Goal: Task Accomplishment & Management: Manage account settings

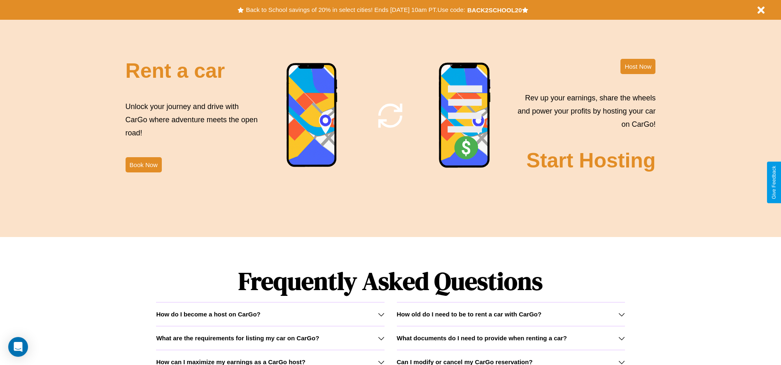
scroll to position [1181, 0]
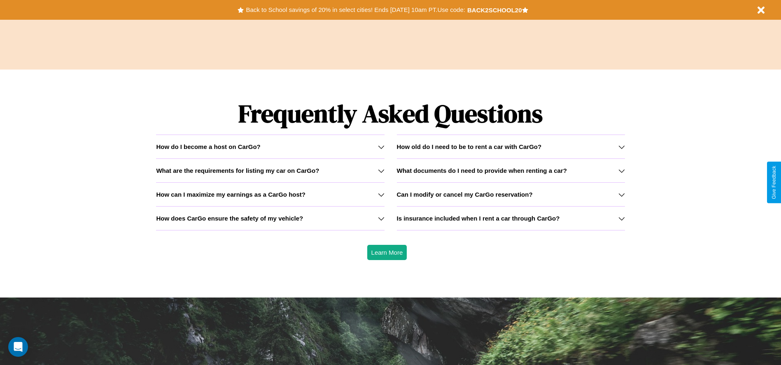
click at [510, 194] on h3 "Can I modify or cancel my CarGo reservation?" at bounding box center [465, 194] width 136 height 7
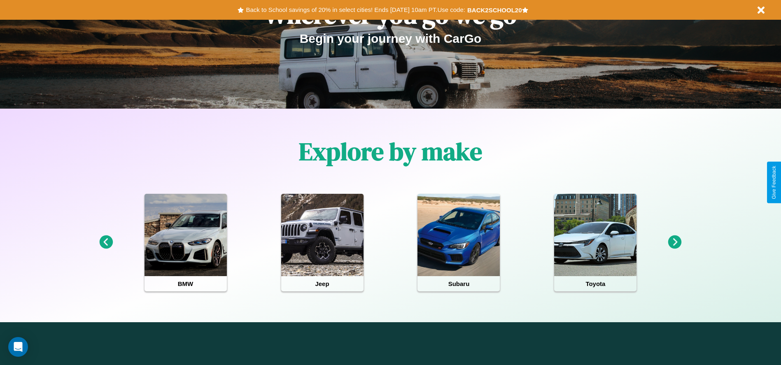
scroll to position [0, 0]
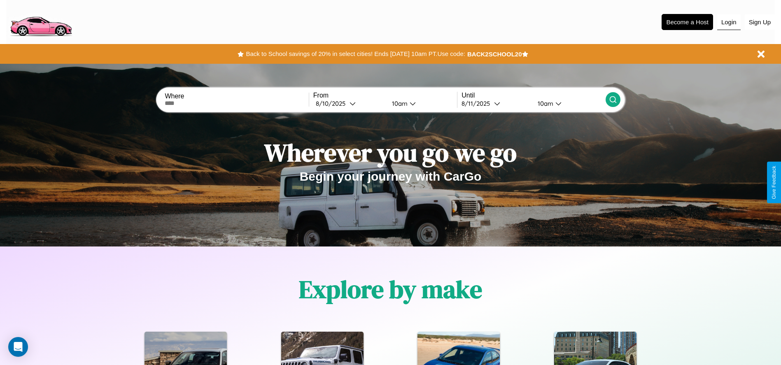
click at [728, 22] on button "Login" at bounding box center [728, 22] width 23 height 16
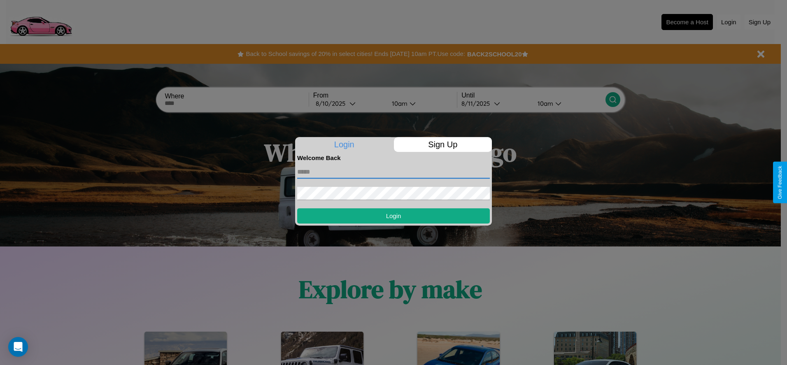
click at [393, 172] on input "text" at bounding box center [393, 171] width 193 height 13
type input "**********"
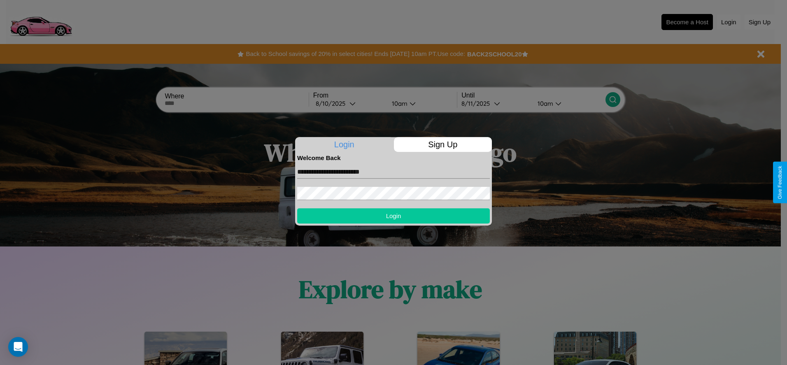
click at [393, 216] on button "Login" at bounding box center [393, 215] width 193 height 15
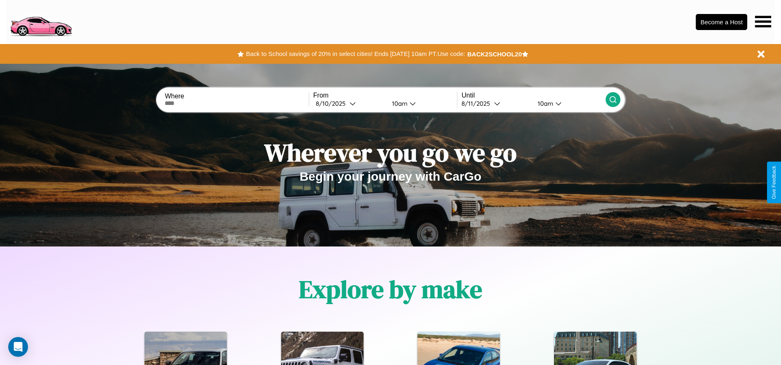
click at [763, 21] on icon at bounding box center [763, 22] width 16 height 12
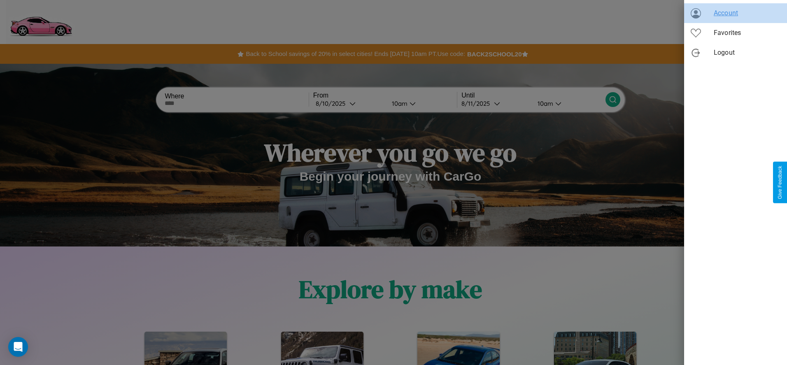
click at [735, 13] on span "Account" at bounding box center [747, 13] width 67 height 10
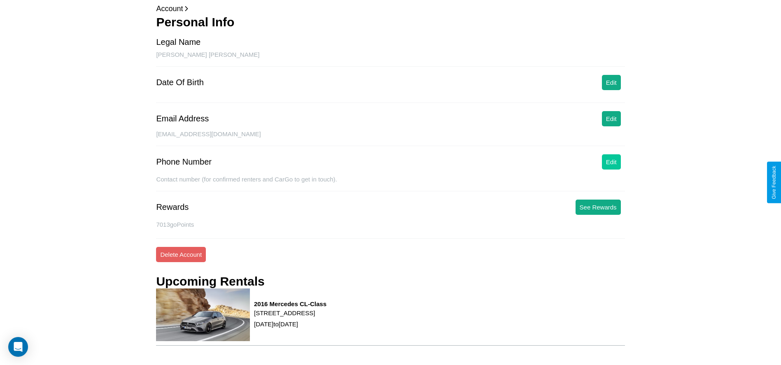
scroll to position [67, 0]
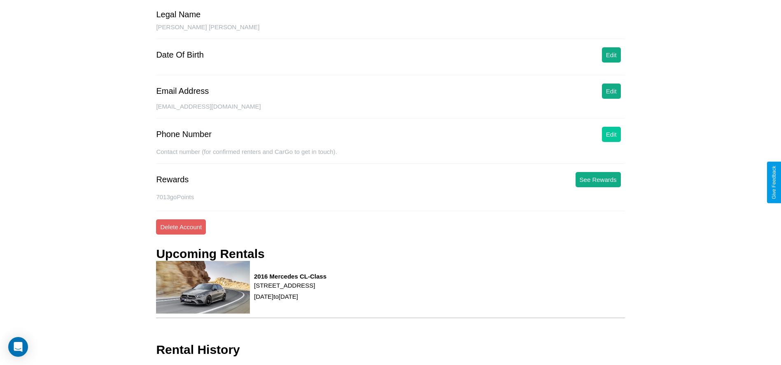
click at [611, 134] on button "Edit" at bounding box center [611, 134] width 19 height 15
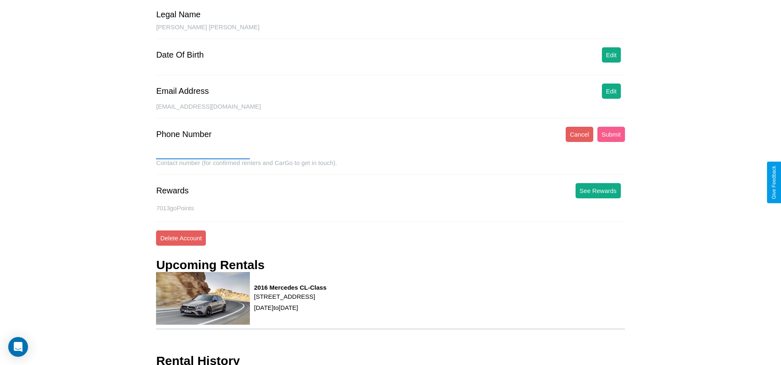
click at [203, 153] on input "text" at bounding box center [203, 152] width 94 height 13
type input "**********"
